Goal: Task Accomplishment & Management: Manage account settings

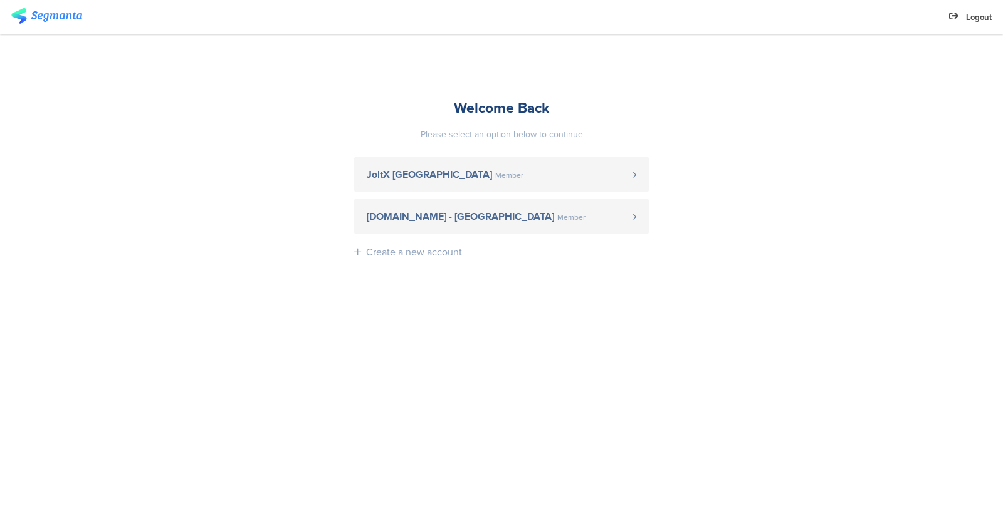
click at [202, 209] on sg-account-entrance "Welcome Back Please select an option below to continue JoltX Greece Member Yout…" at bounding box center [501, 277] width 1003 height 487
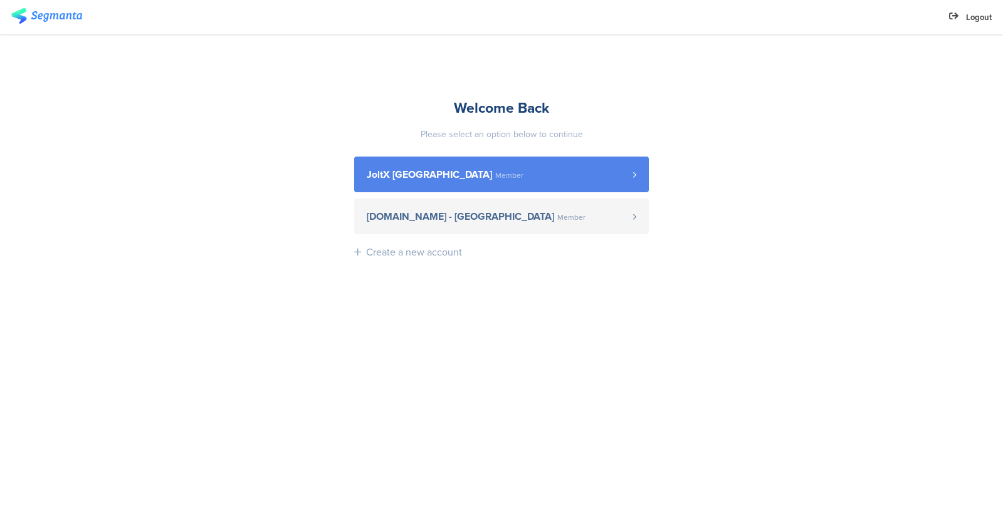
click at [458, 186] on link "JoltX Greece Member" at bounding box center [501, 175] width 295 height 36
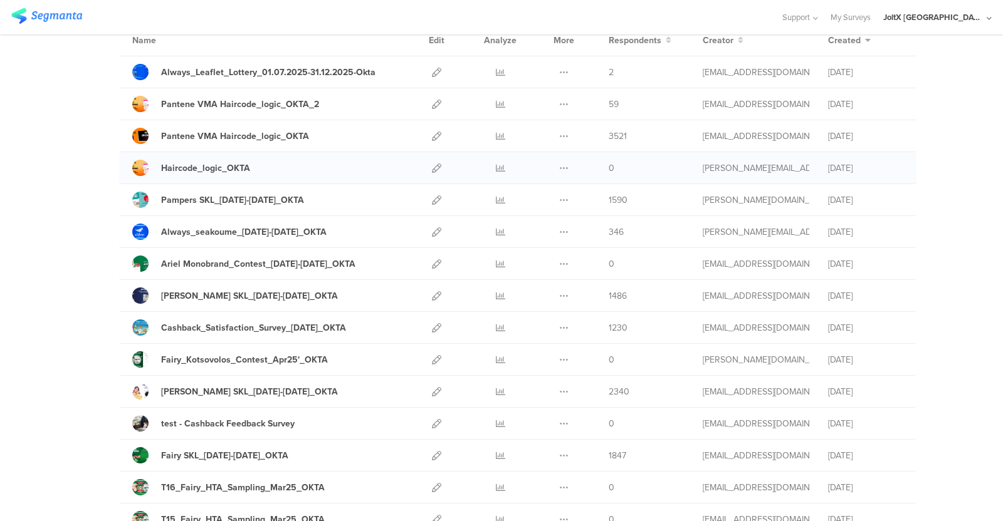
scroll to position [109, 0]
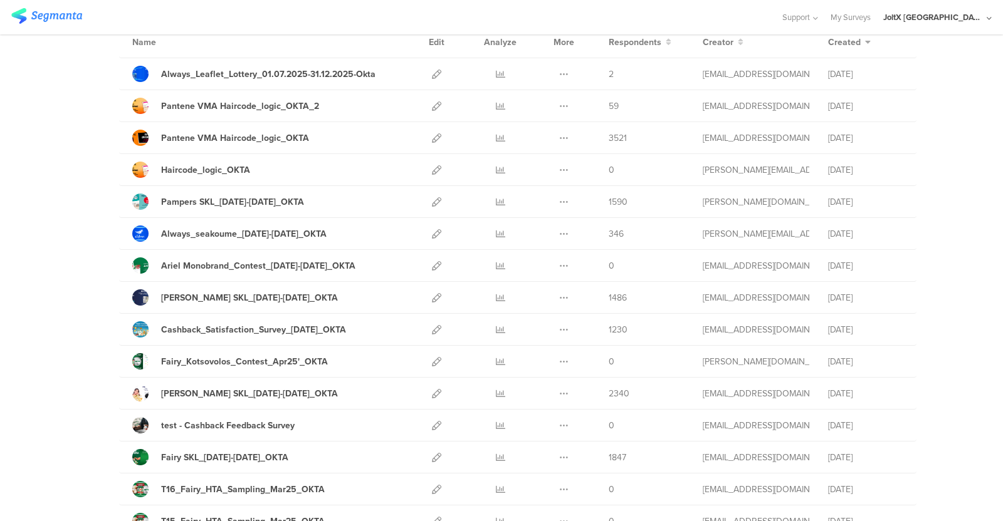
drag, startPoint x: 924, startPoint y: 122, endPoint x: 80, endPoint y: 73, distance: 846.2
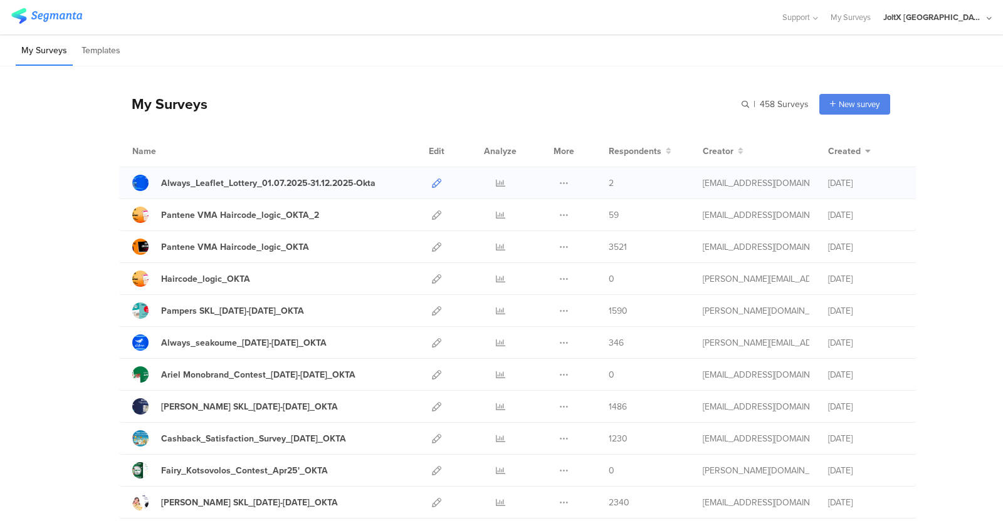
click at [432, 183] on icon at bounding box center [436, 183] width 9 height 9
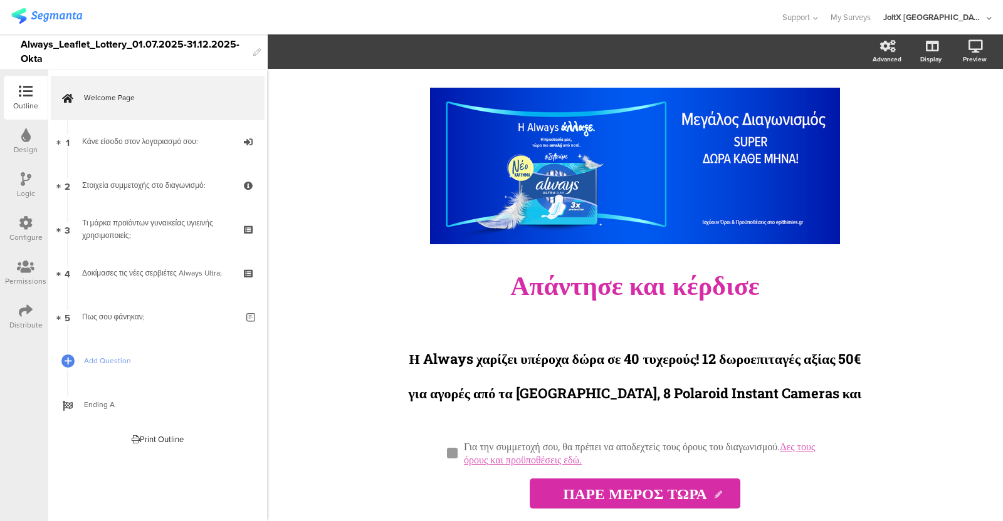
click at [9, 328] on div "Distribute" at bounding box center [26, 317] width 44 height 44
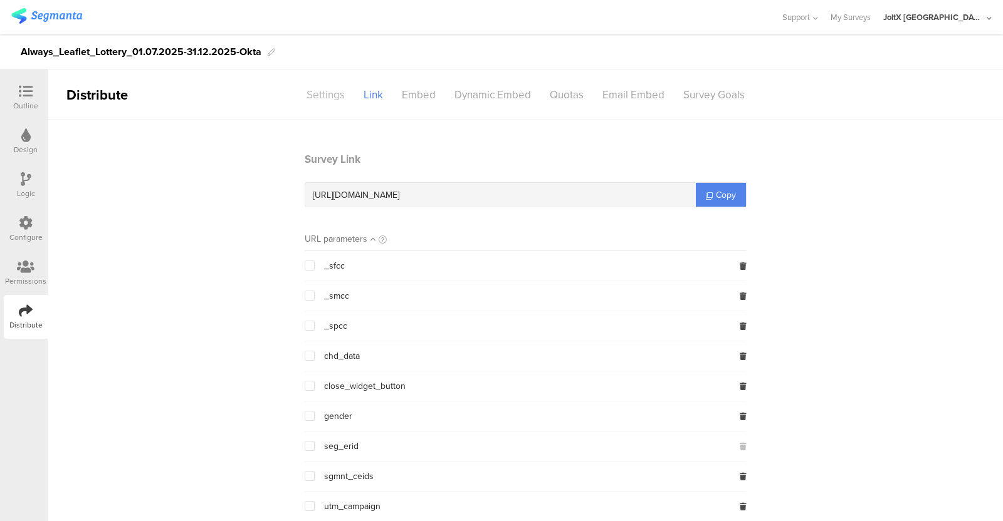
click at [329, 93] on div "Settings" at bounding box center [325, 95] width 57 height 22
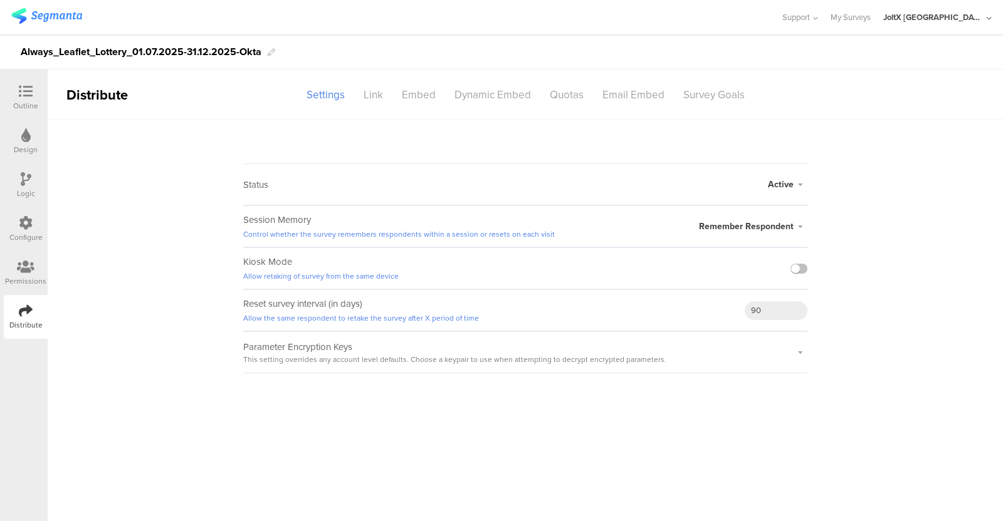
click at [788, 189] on span "Active" at bounding box center [781, 184] width 26 height 13
click at [705, 232] on li "Closed" at bounding box center [735, 235] width 144 height 26
click at [786, 172] on span "Closed" at bounding box center [779, 176] width 28 height 13
click at [722, 221] on li "Active" at bounding box center [735, 217] width 144 height 26
click at [192, 213] on sg-survey-status-editor "Status Active Active Closed Schedule Start Date: End Date: Save Cancel Session …" at bounding box center [525, 247] width 955 height 254
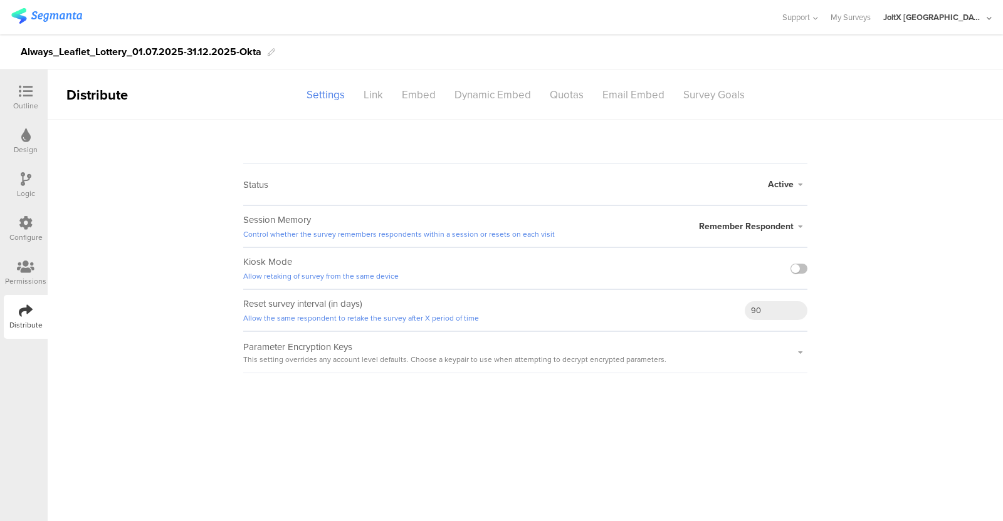
click at [872, 170] on sg-survey-status-editor "Status Active Active Closed Schedule Start Date: End Date: Save Cancel Session …" at bounding box center [525, 247] width 955 height 254
